Goal: Transaction & Acquisition: Subscribe to service/newsletter

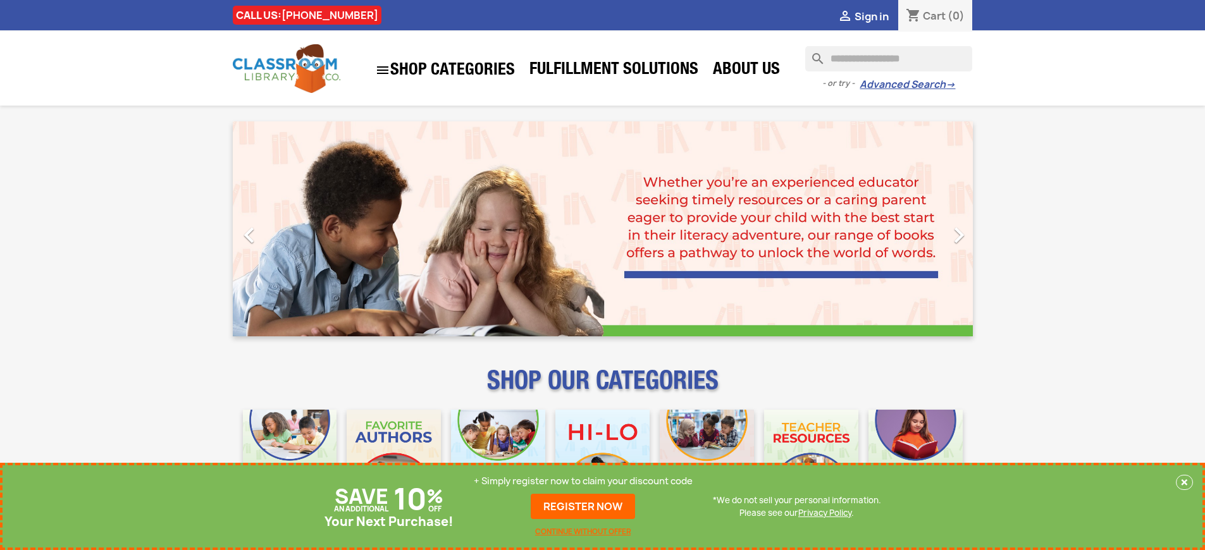
click at [583, 481] on p "+ Simply register now to claim your discount code" at bounding box center [583, 481] width 219 height 13
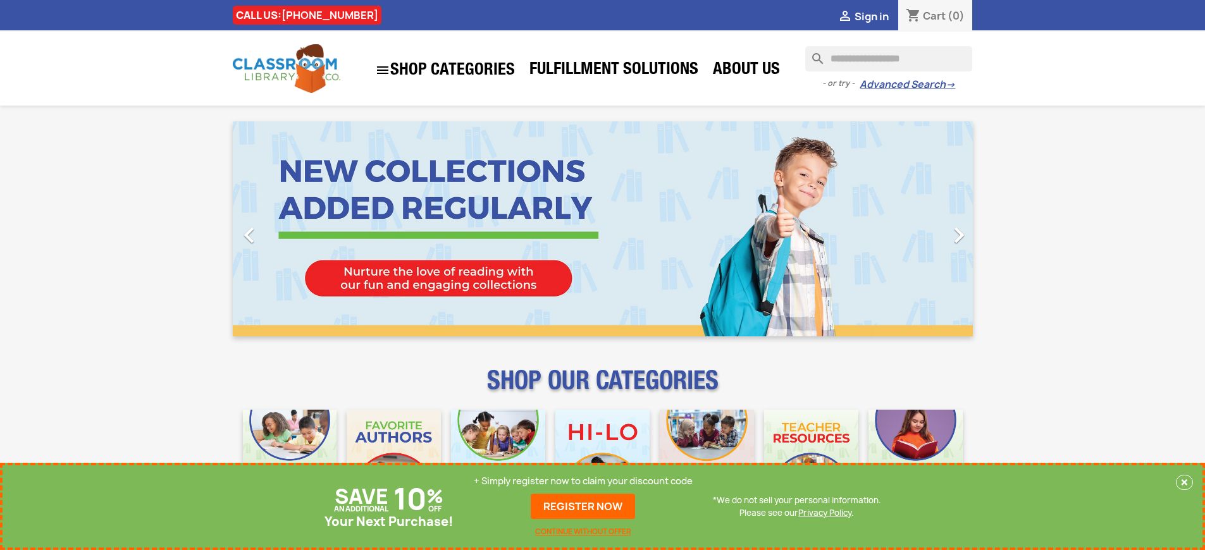
click at [583, 481] on p "+ Simply register now to claim your discount code" at bounding box center [583, 481] width 219 height 13
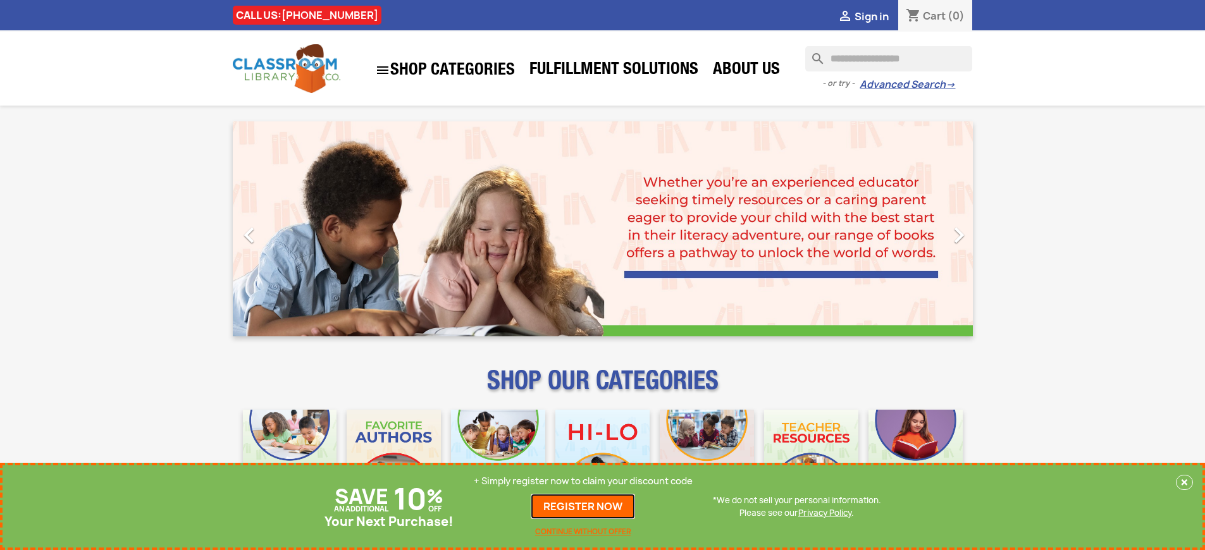
click at [583, 507] on link "REGISTER NOW" at bounding box center [583, 506] width 104 height 25
click at [583, 481] on p "+ Simply register now to claim your discount code" at bounding box center [583, 481] width 219 height 13
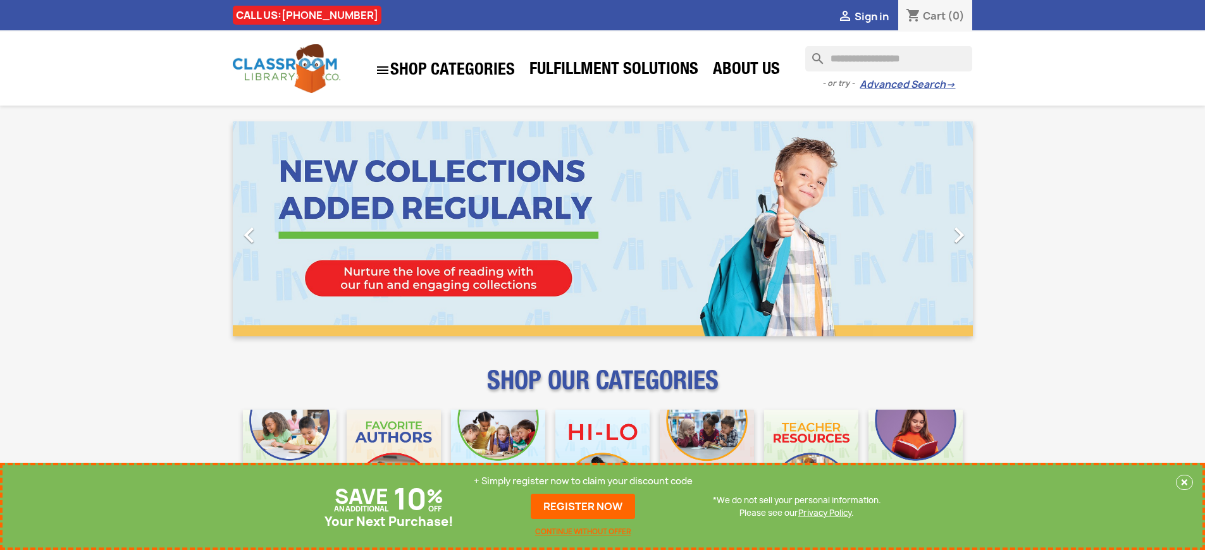
click at [583, 481] on p "+ Simply register now to claim your discount code" at bounding box center [583, 481] width 219 height 13
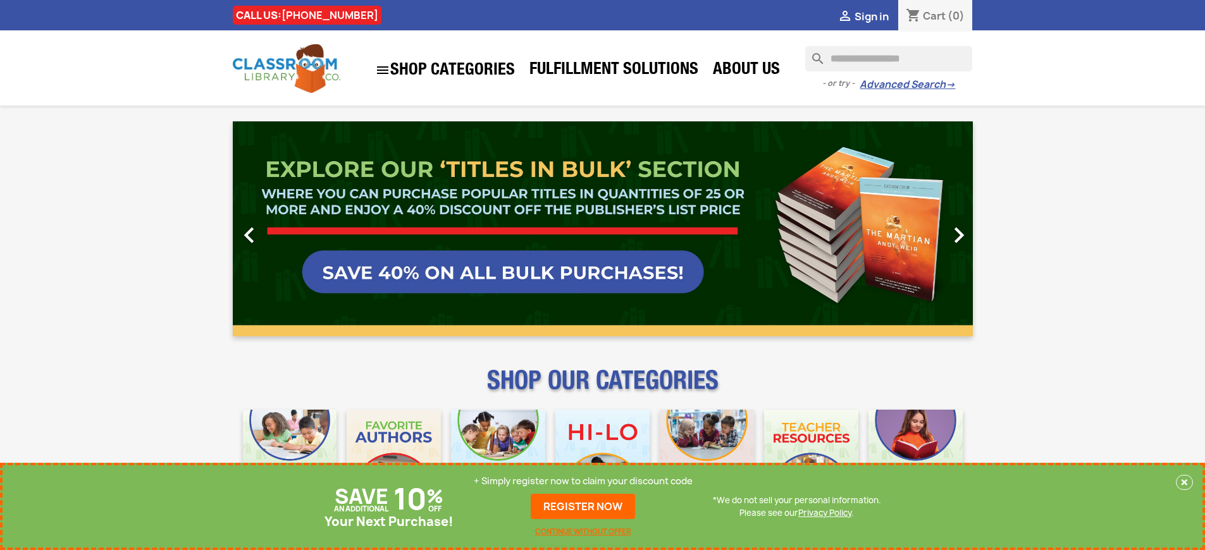
click at [583, 481] on p "+ Simply register now to claim your discount code" at bounding box center [583, 481] width 219 height 13
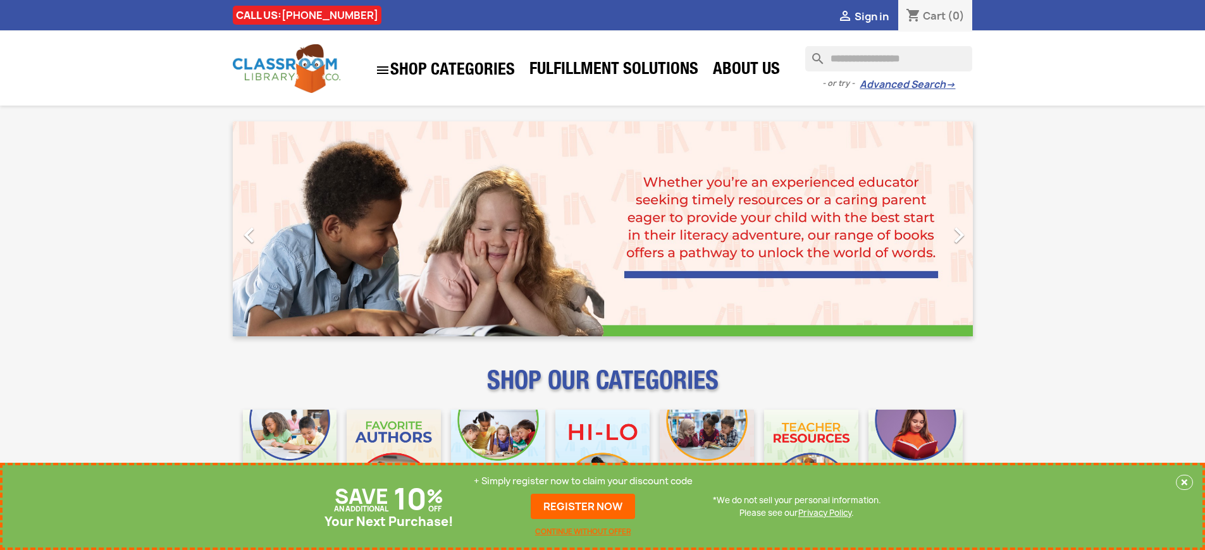
click at [583, 481] on p "+ Simply register now to claim your discount code" at bounding box center [583, 481] width 219 height 13
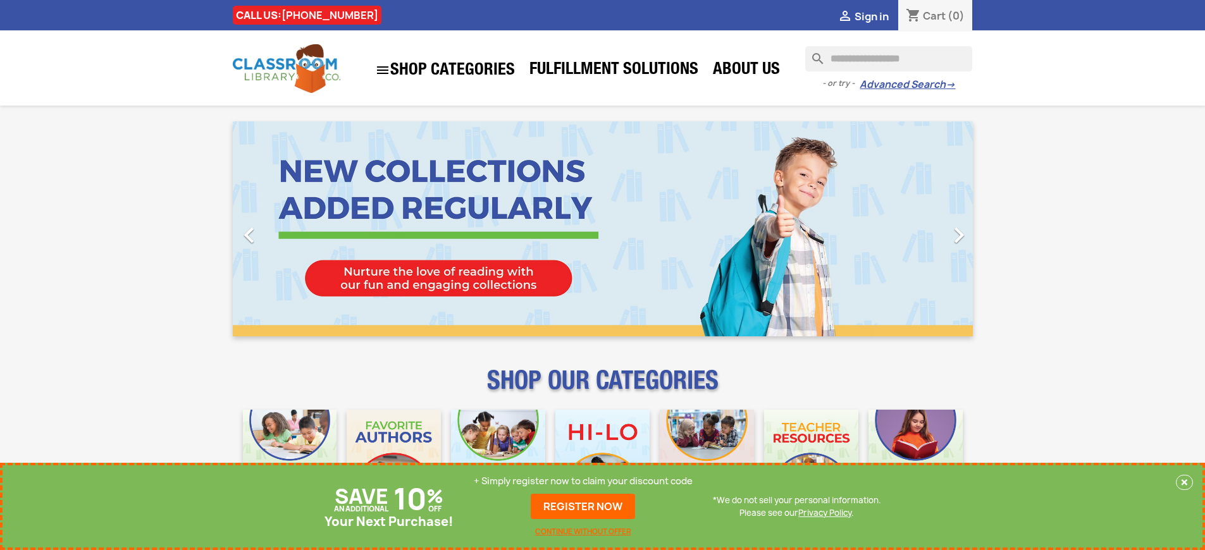
click at [583, 481] on p "+ Simply register now to claim your discount code" at bounding box center [583, 481] width 219 height 13
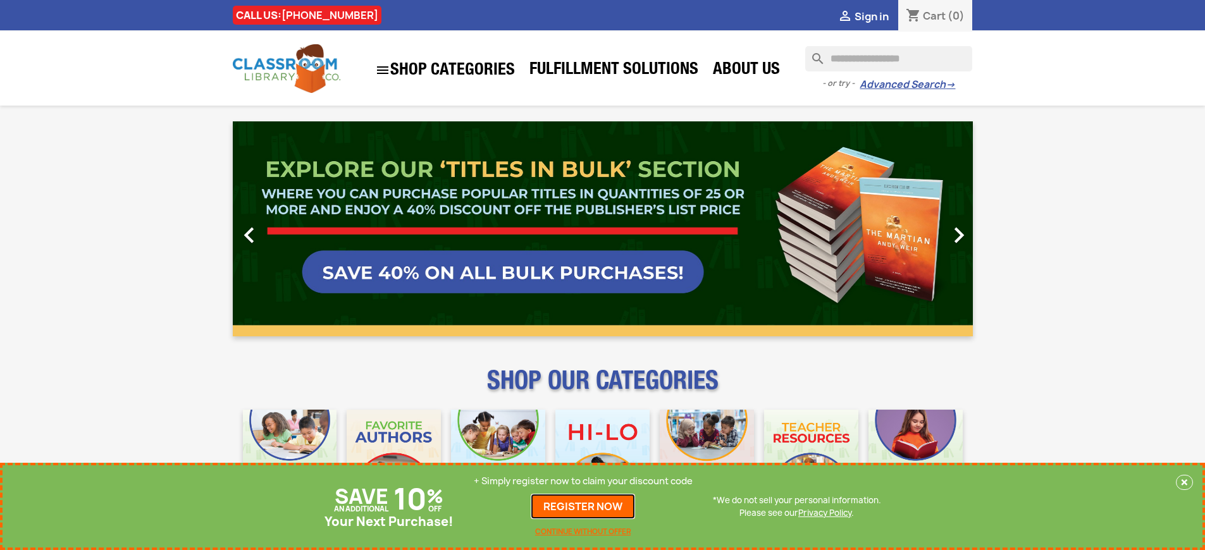
click at [583, 507] on link "REGISTER NOW" at bounding box center [583, 506] width 104 height 25
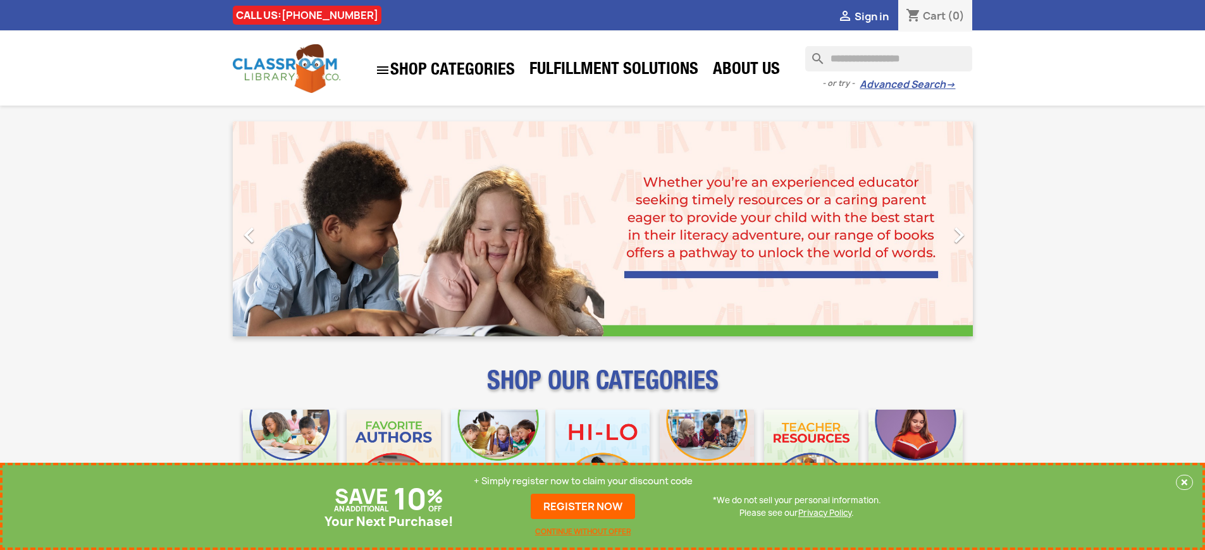
click at [583, 481] on p "+ Simply register now to claim your discount code" at bounding box center [583, 481] width 219 height 13
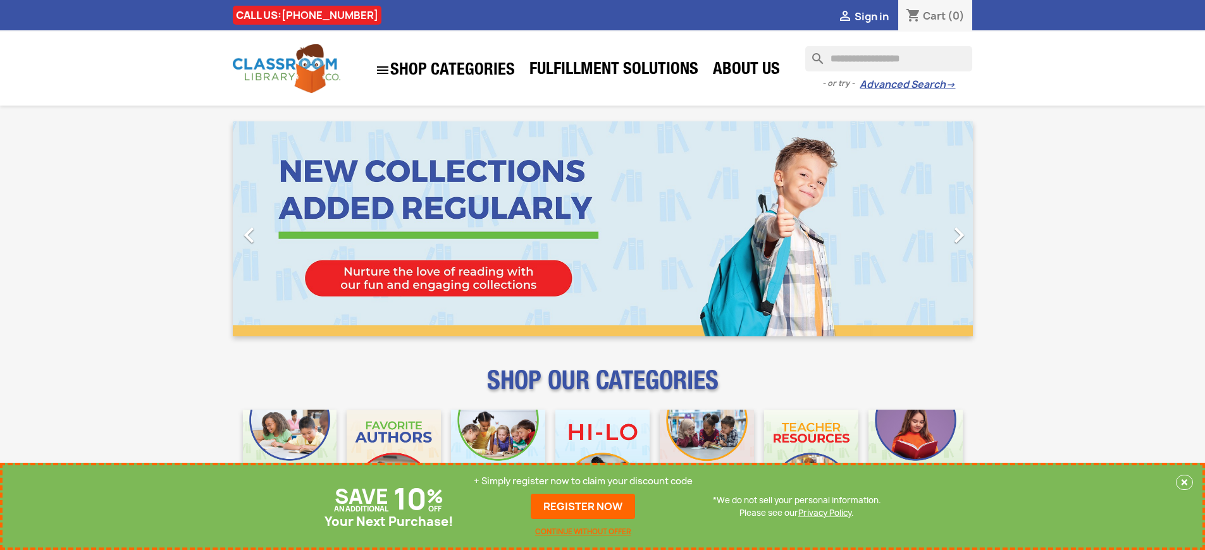
click at [583, 481] on p "+ Simply register now to claim your discount code" at bounding box center [583, 481] width 219 height 13
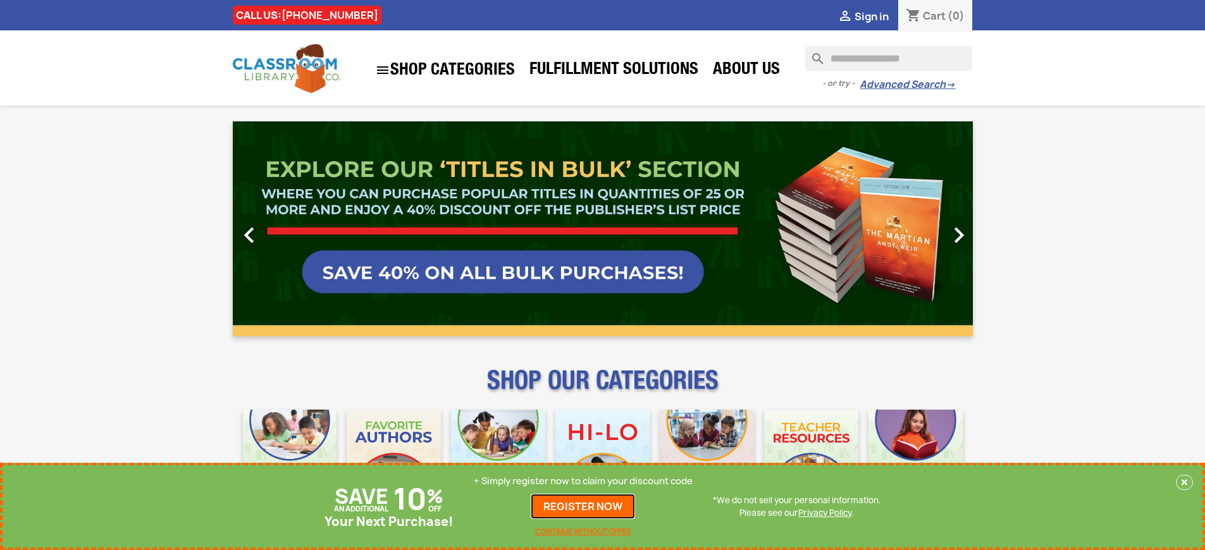
click at [583, 507] on link "REGISTER NOW" at bounding box center [583, 506] width 104 height 25
